Goal: Task Accomplishment & Management: Manage account settings

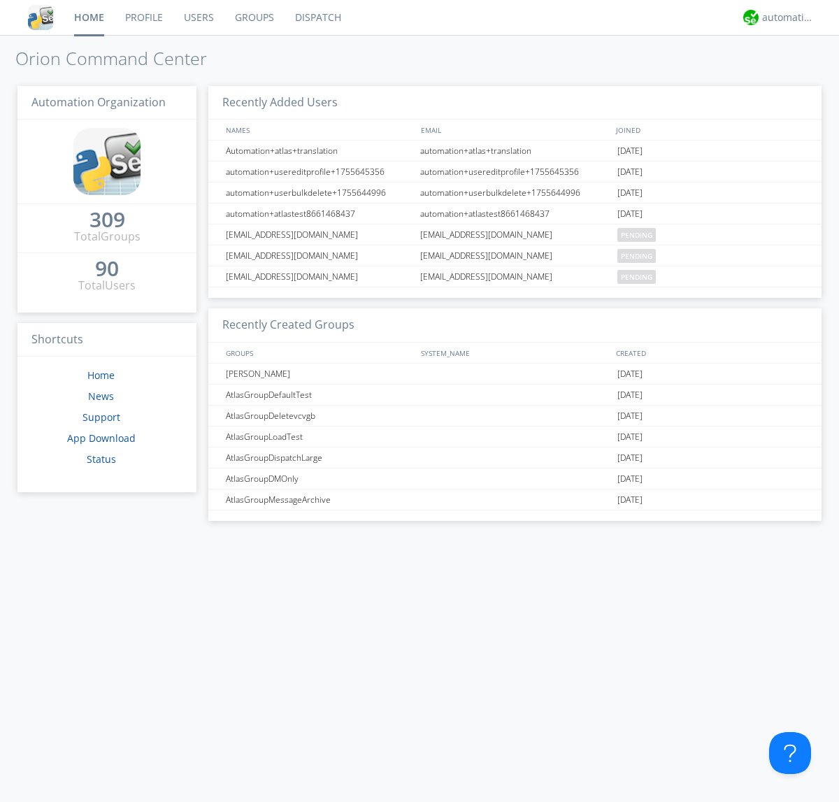
click at [198, 17] on link "Users" at bounding box center [198, 17] width 51 height 35
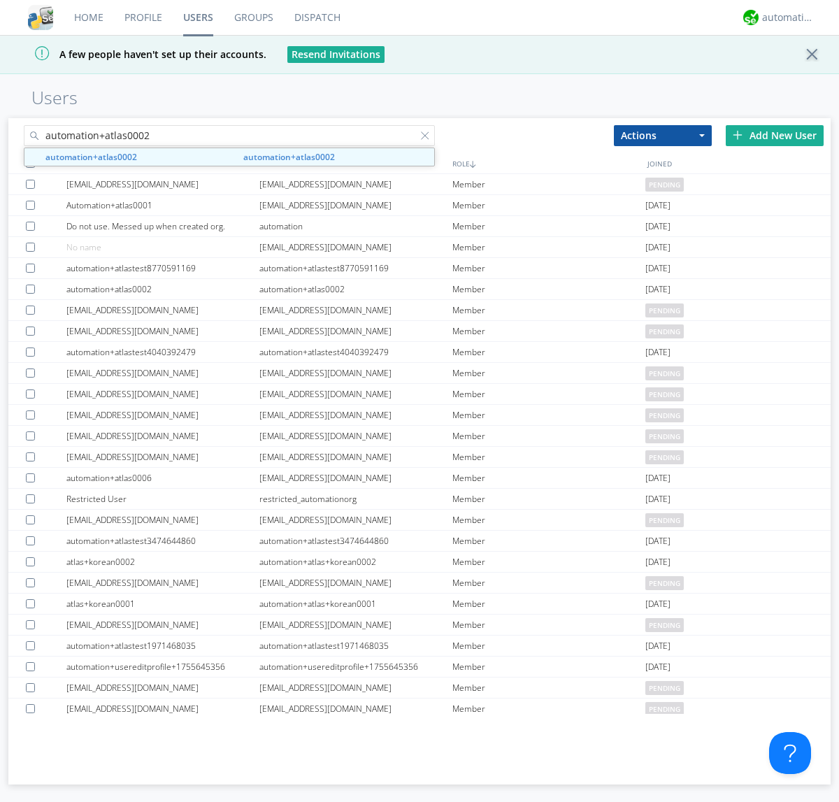
type input "automation+atlas0002"
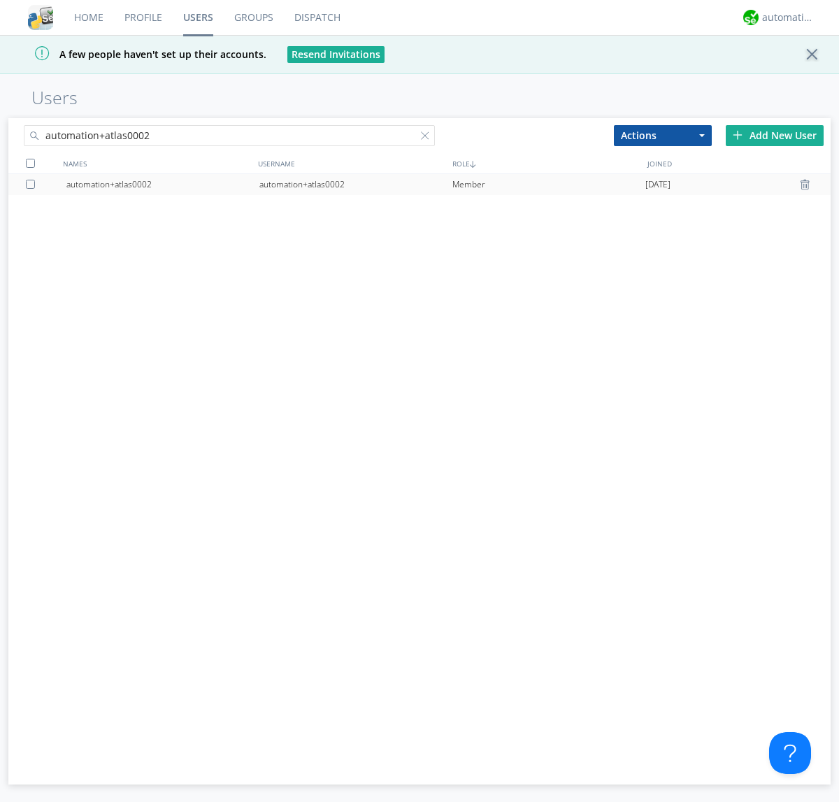
click at [355, 184] on div "automation+atlas0002" at bounding box center [355, 184] width 193 height 21
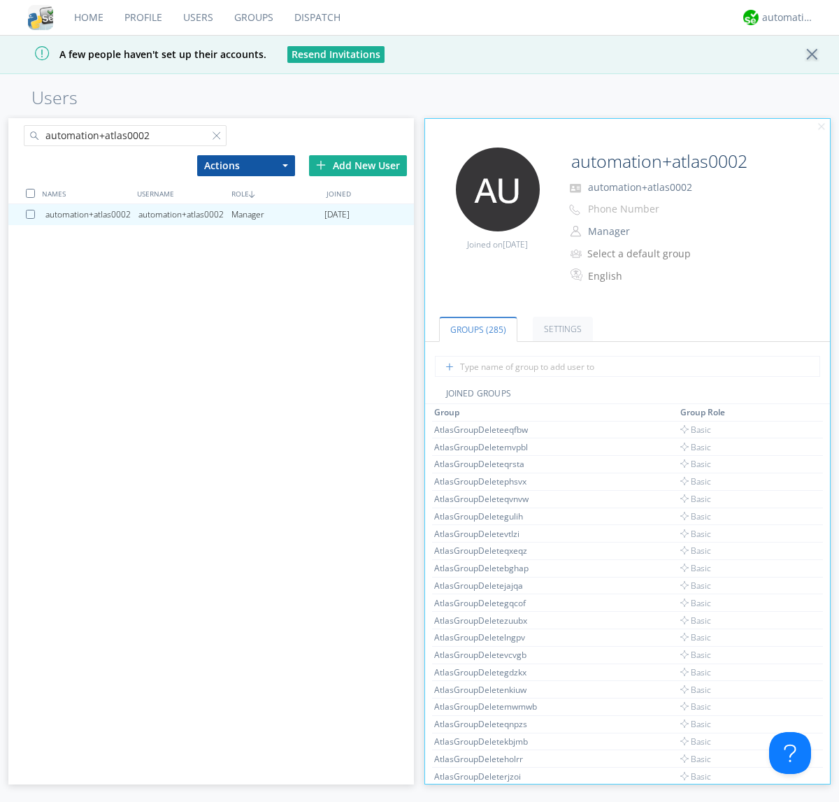
click at [642, 232] on button "Manager" at bounding box center [653, 232] width 140 height 20
click at [0, 0] on link "Basic User" at bounding box center [0, 0] width 0 height 0
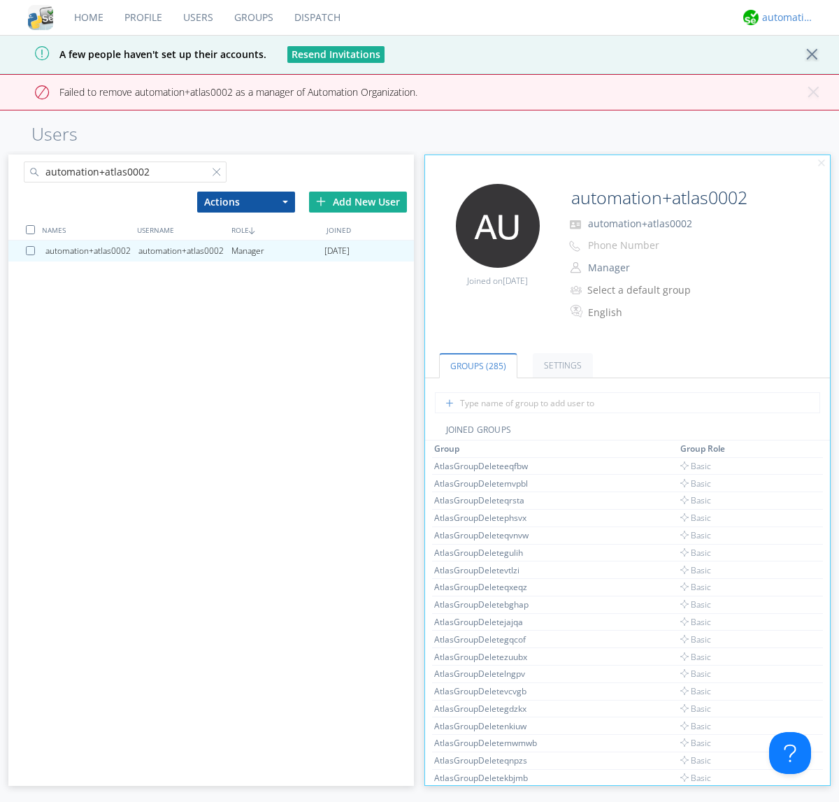
click at [785, 17] on div "automation+atlas" at bounding box center [788, 17] width 52 height 14
